Goal: Task Accomplishment & Management: Use online tool/utility

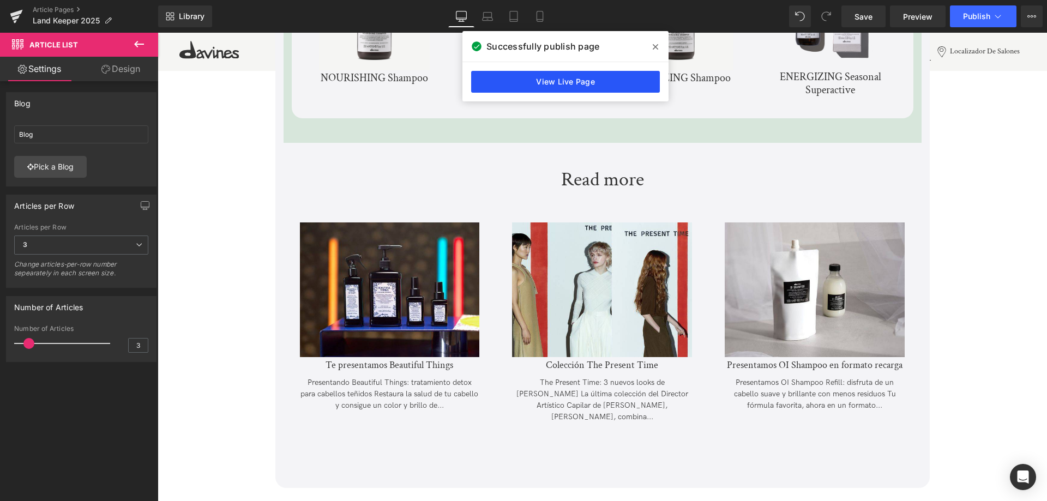
click at [595, 80] on link "View Live Page" at bounding box center [565, 82] width 189 height 22
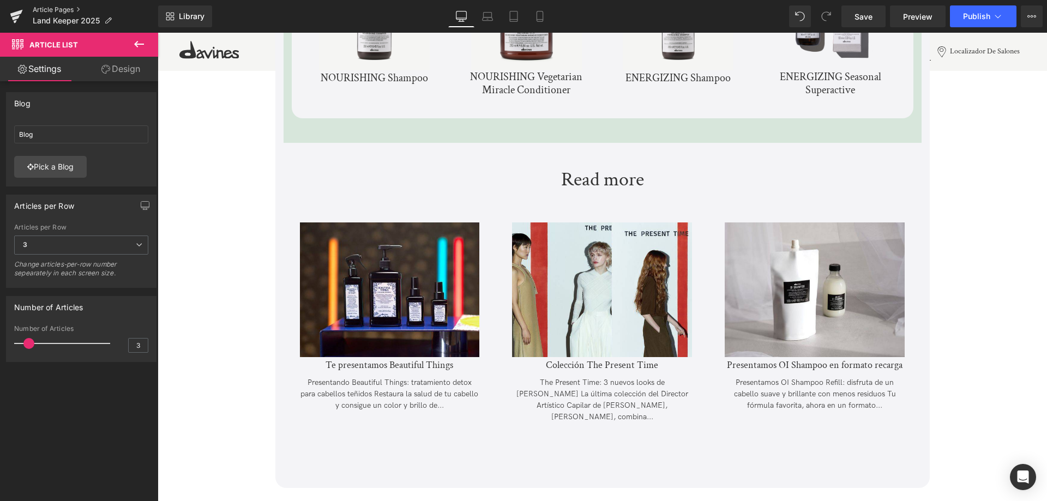
click at [52, 8] on link "Article Pages" at bounding box center [95, 9] width 125 height 9
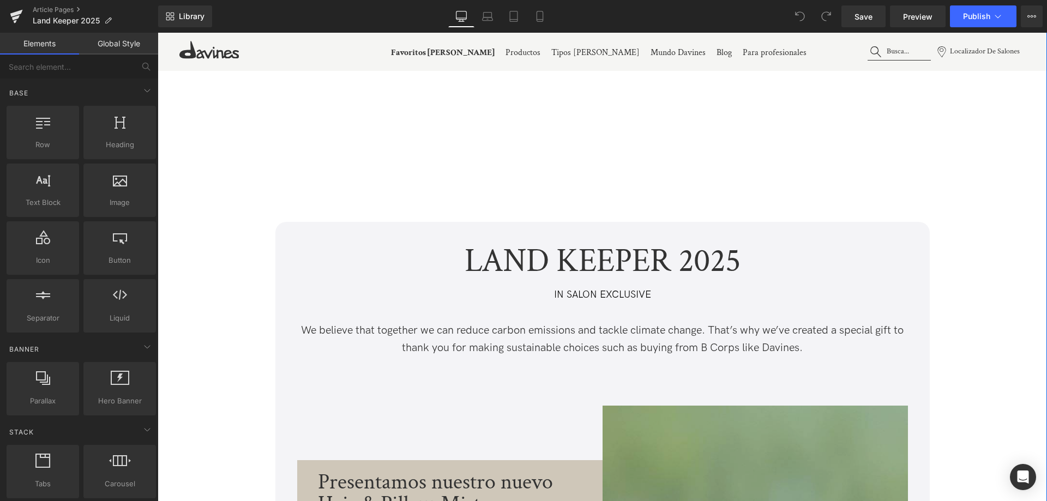
scroll to position [218, 0]
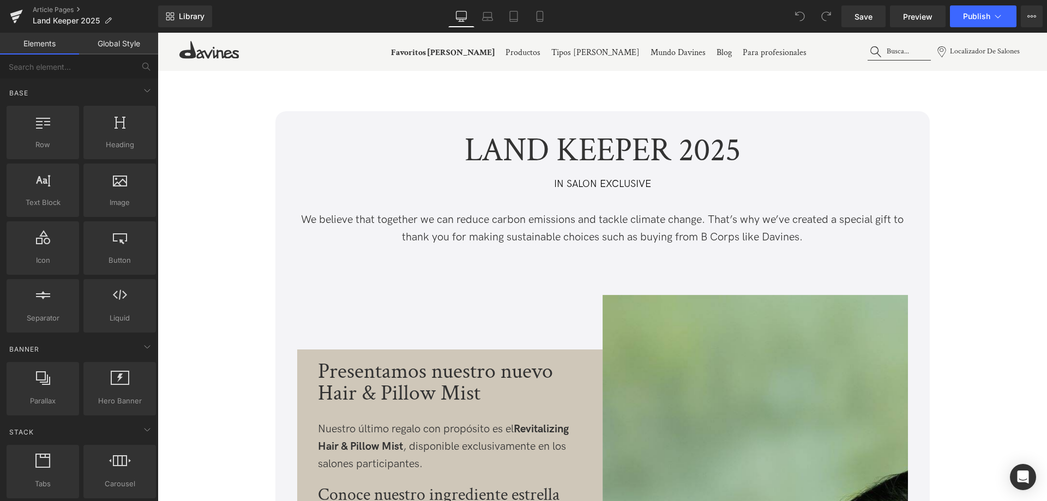
click at [391, 205] on div "LAND KEEPER 2025 Text Block IN SALON EXCLUSIVE Text Block We believe that toget…" at bounding box center [603, 198] width 638 height 130
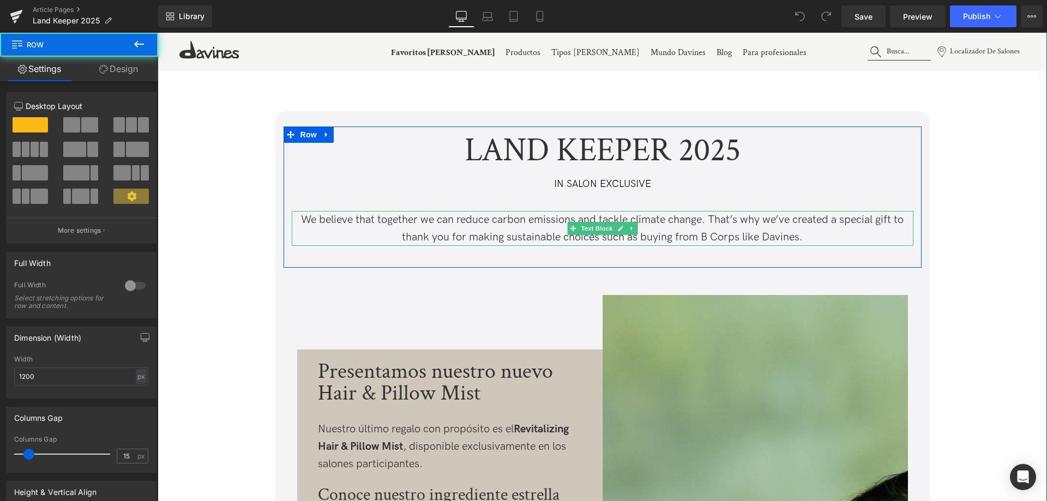
click at [412, 230] on p "We believe that together we can reduce carbon emissions and tackle climate chan…" at bounding box center [603, 228] width 622 height 35
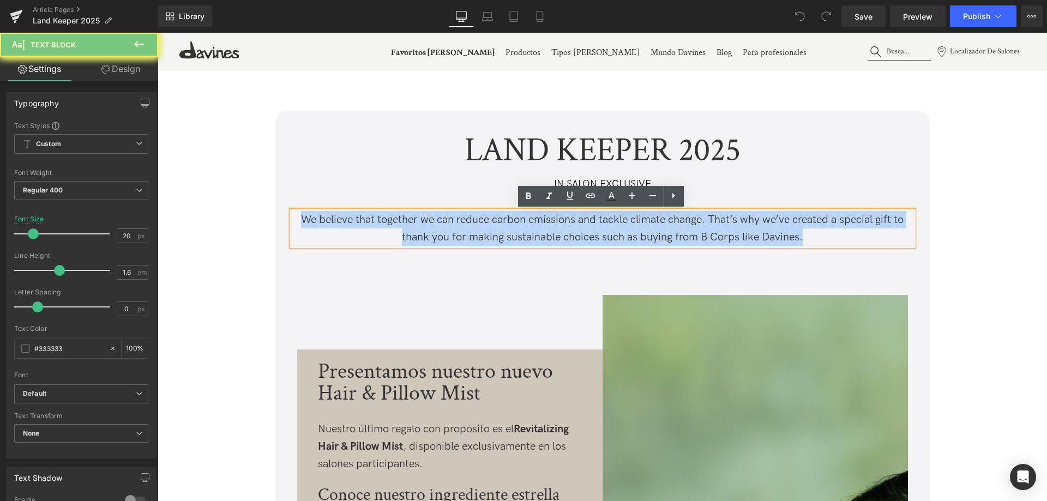
click at [412, 230] on p "We believe that together we can reduce carbon emissions and tackle climate chan…" at bounding box center [603, 228] width 622 height 35
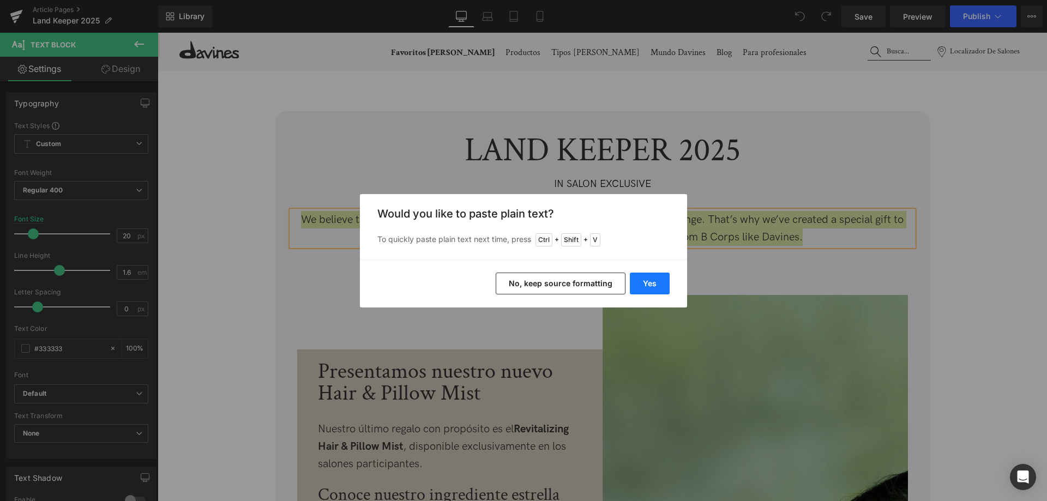
click at [651, 285] on button "Yes" at bounding box center [650, 284] width 40 height 22
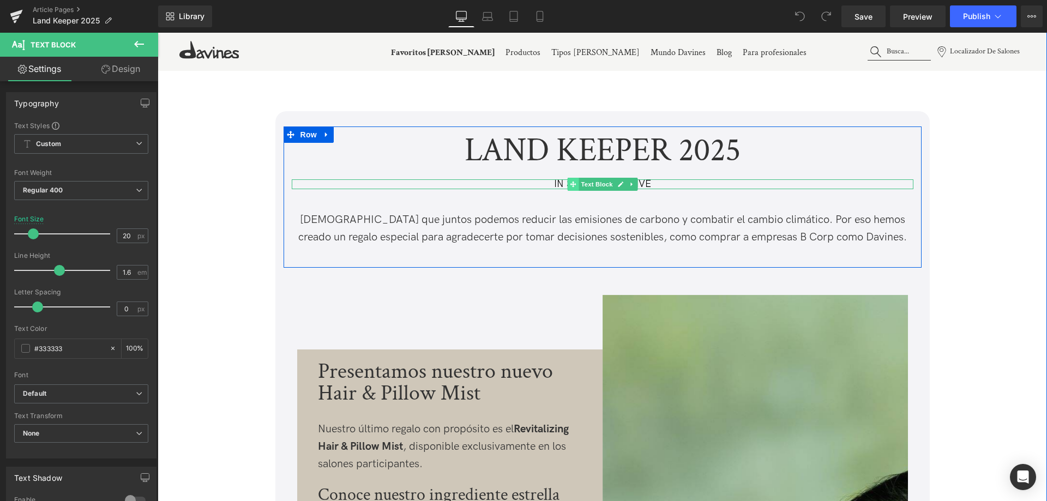
click at [570, 185] on icon at bounding box center [573, 184] width 6 height 7
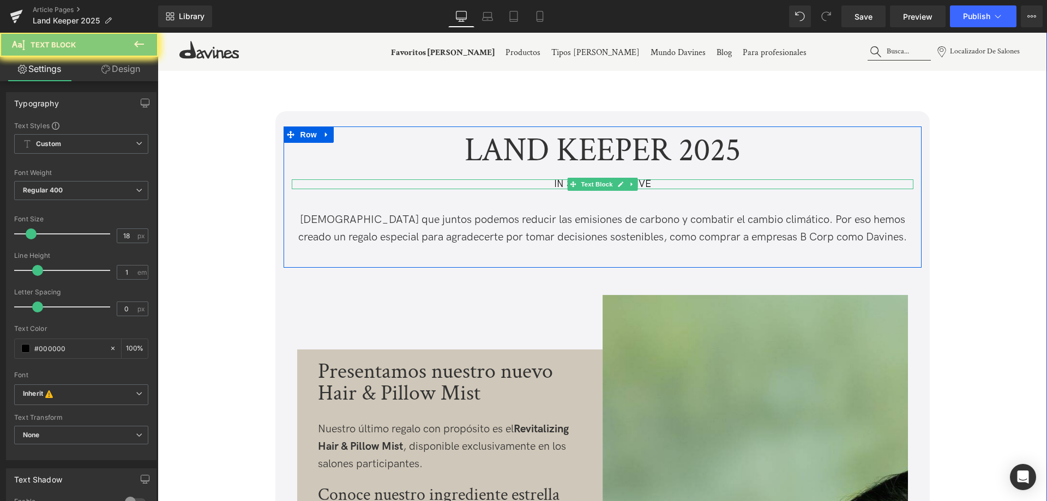
click at [560, 182] on p "IN SALON EXCLUSIVE" at bounding box center [603, 184] width 622 height 10
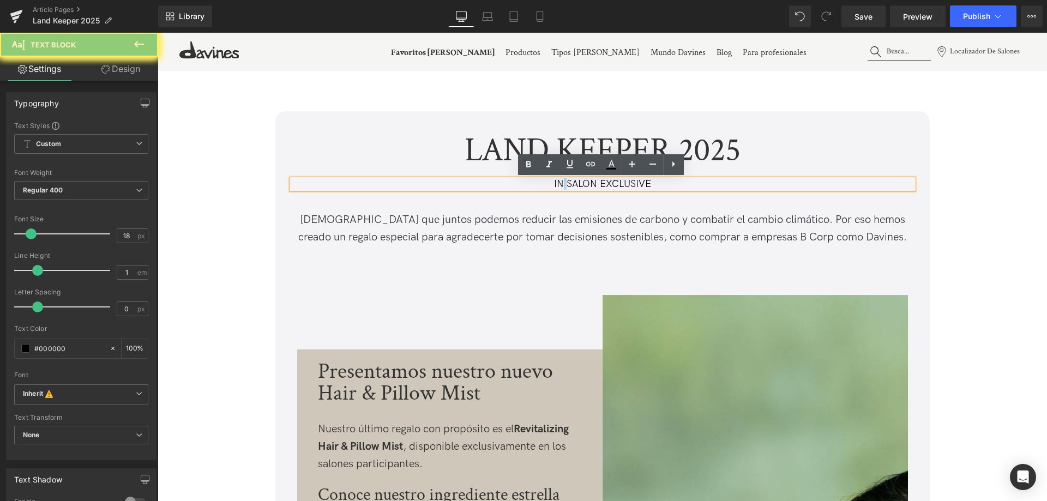
click at [560, 182] on p "IN SALON EXCLUSIVE" at bounding box center [603, 184] width 622 height 10
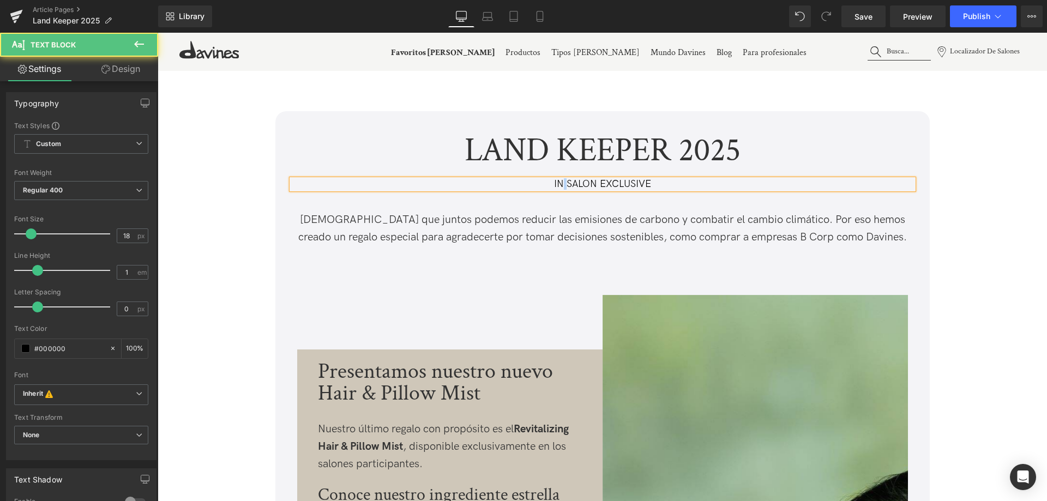
click at [646, 185] on p "IN SALON EXCLUSIVE" at bounding box center [603, 184] width 622 height 10
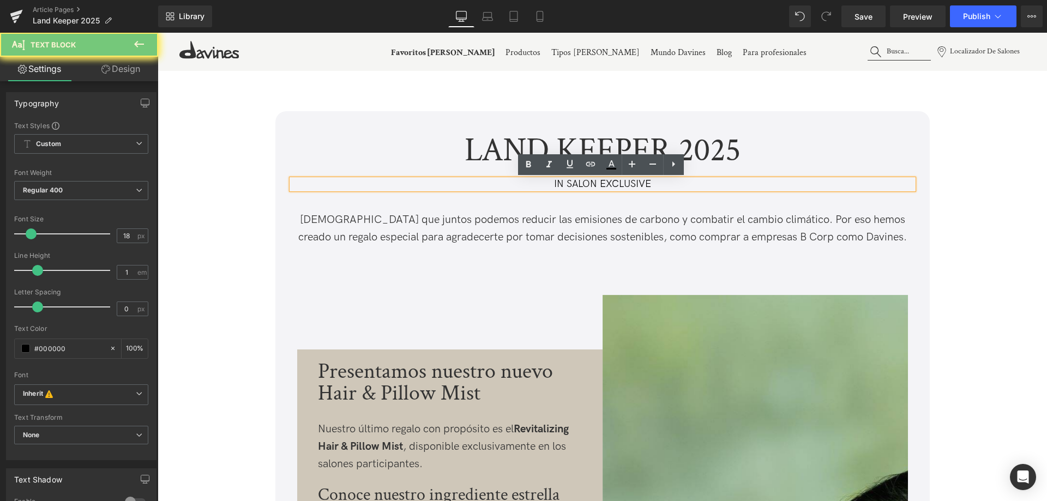
click at [646, 185] on p "IN SALON EXCLUSIVE" at bounding box center [603, 184] width 622 height 10
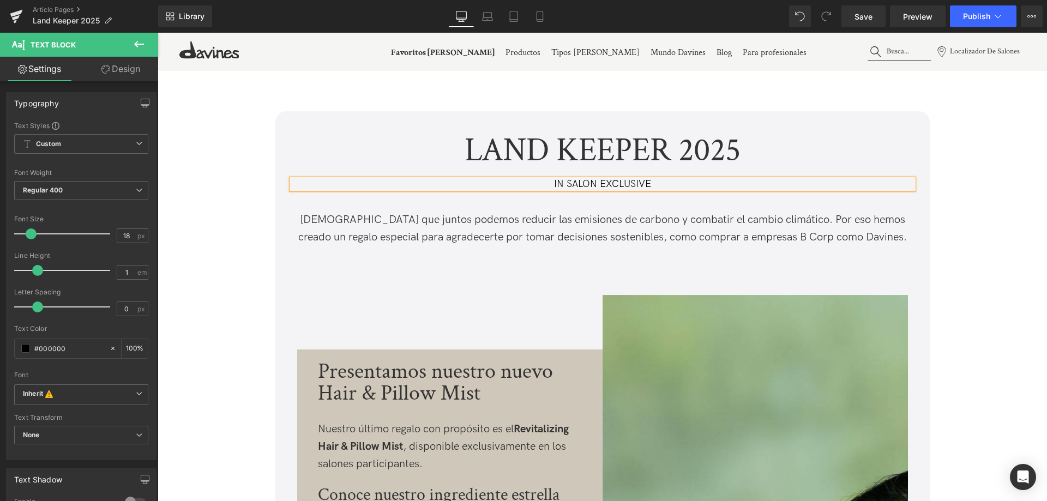
copy p "IN SALON EXCLUSIVE"
click at [575, 184] on p "IN SALON EXCLUSIVE" at bounding box center [603, 184] width 622 height 10
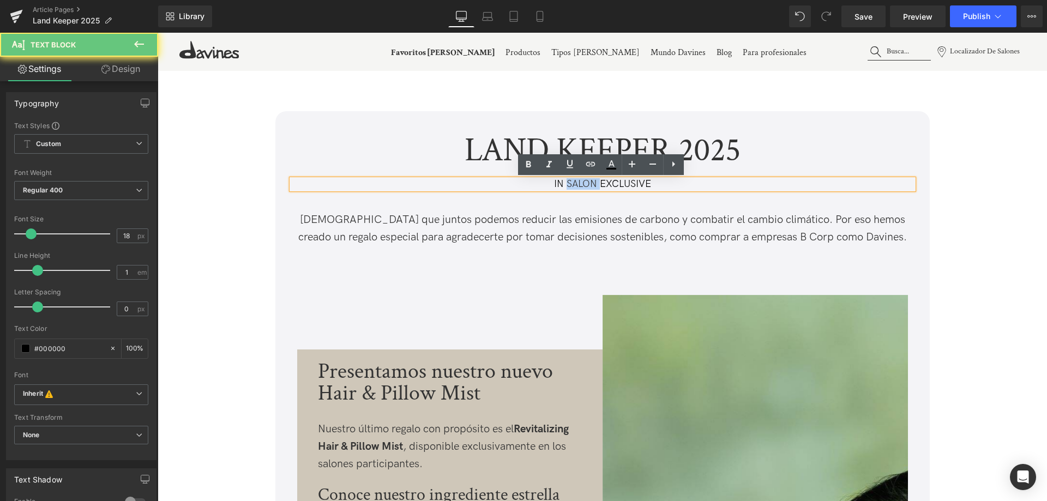
click at [575, 184] on p "IN SALON EXCLUSIVE" at bounding box center [603, 184] width 622 height 10
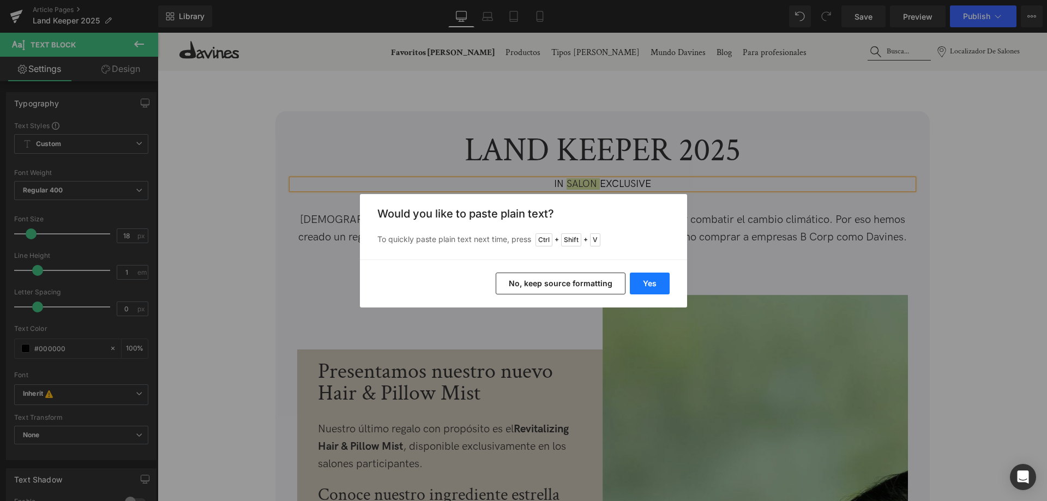
click at [651, 279] on button "Yes" at bounding box center [650, 284] width 40 height 22
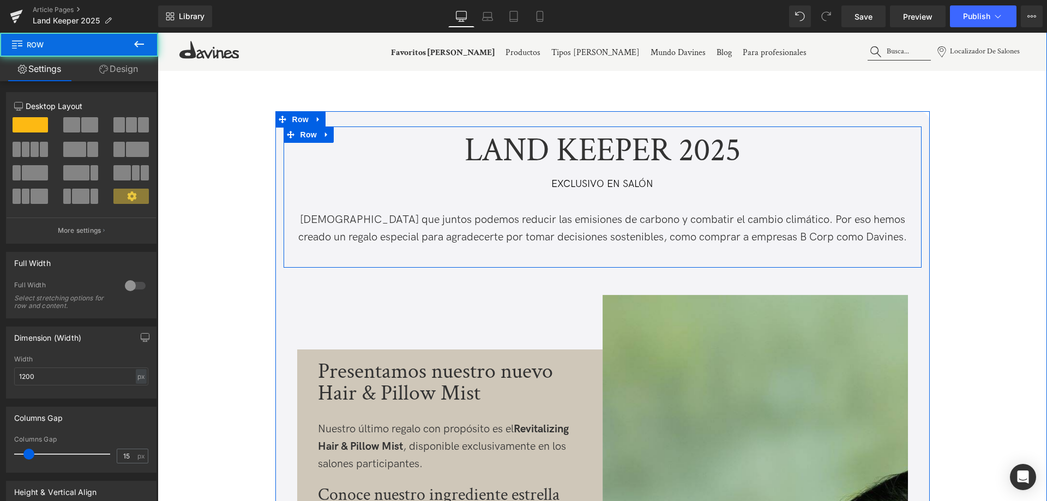
click at [609, 192] on div "LAND KEEPER 2025 Text Block EXCLUSIVO EN SALÓN Text Block Creemos que juntos po…" at bounding box center [603, 198] width 638 height 130
click at [594, 183] on span "Text Block" at bounding box center [597, 184] width 36 height 13
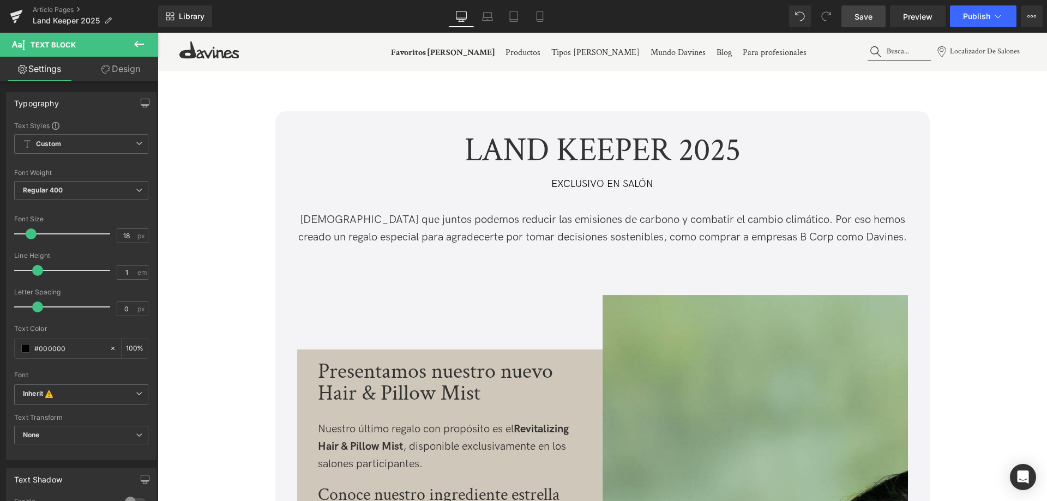
click at [870, 20] on span "Save" at bounding box center [864, 16] width 18 height 11
click at [19, 15] on icon at bounding box center [16, 17] width 8 height 5
